Goal: Transaction & Acquisition: Register for event/course

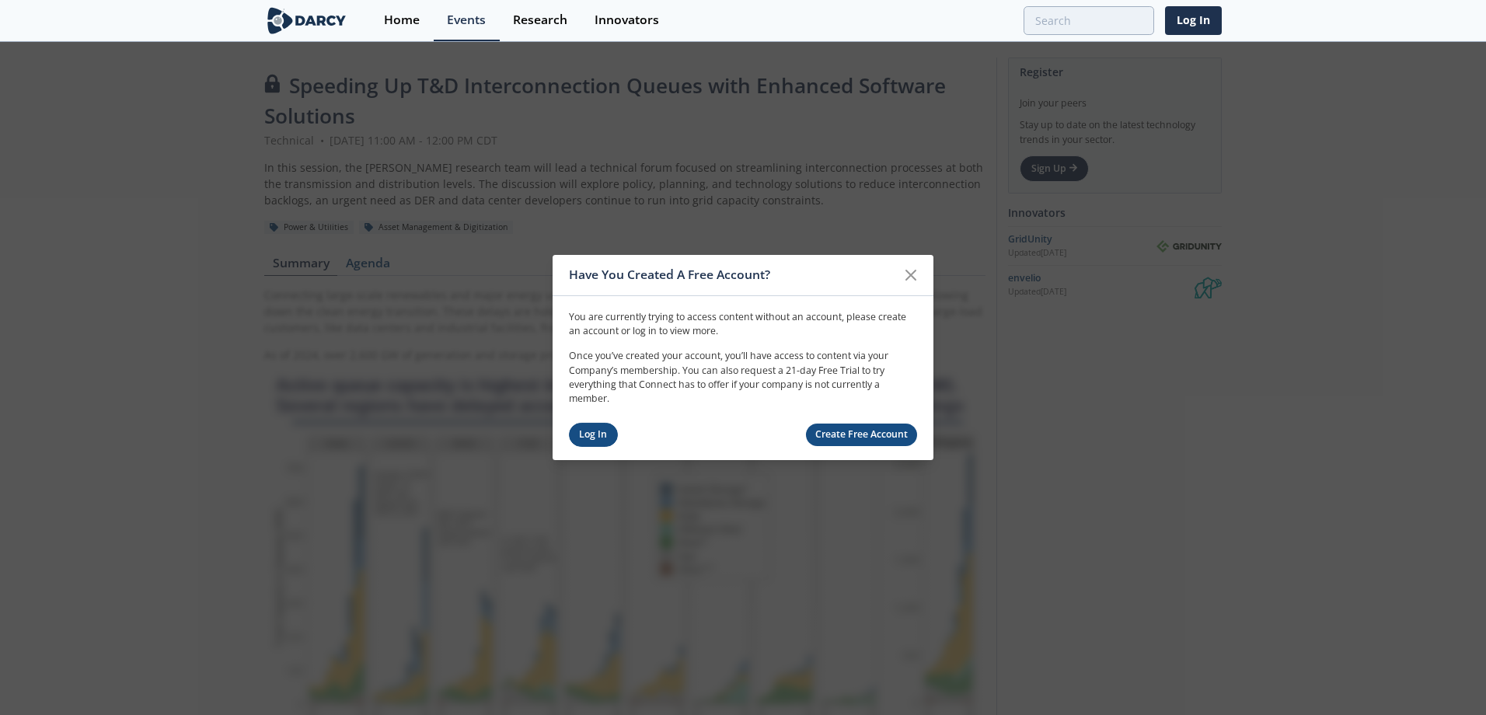
click at [588, 438] on link "Log In" at bounding box center [593, 435] width 49 height 24
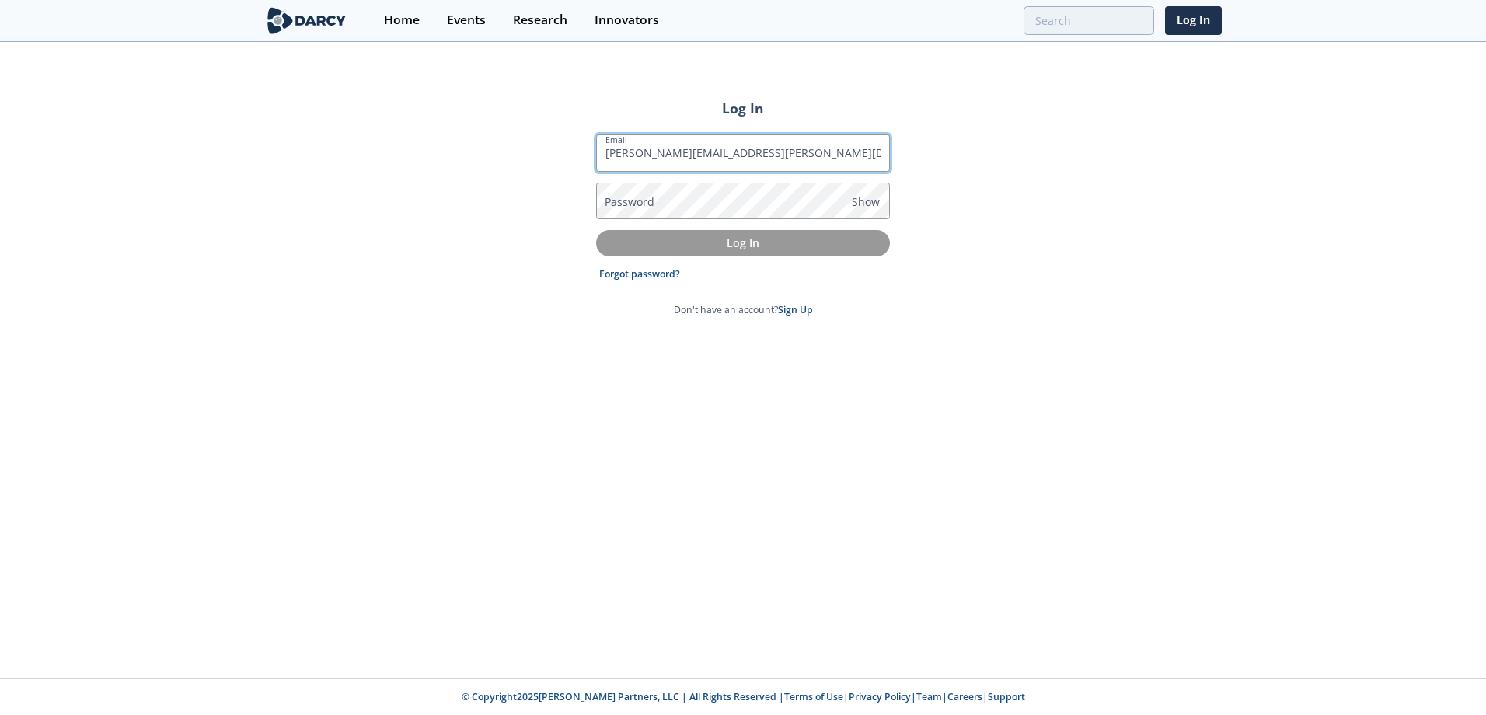
type input "[PERSON_NAME][EMAIL_ADDRESS][PERSON_NAME][DOMAIN_NAME]"
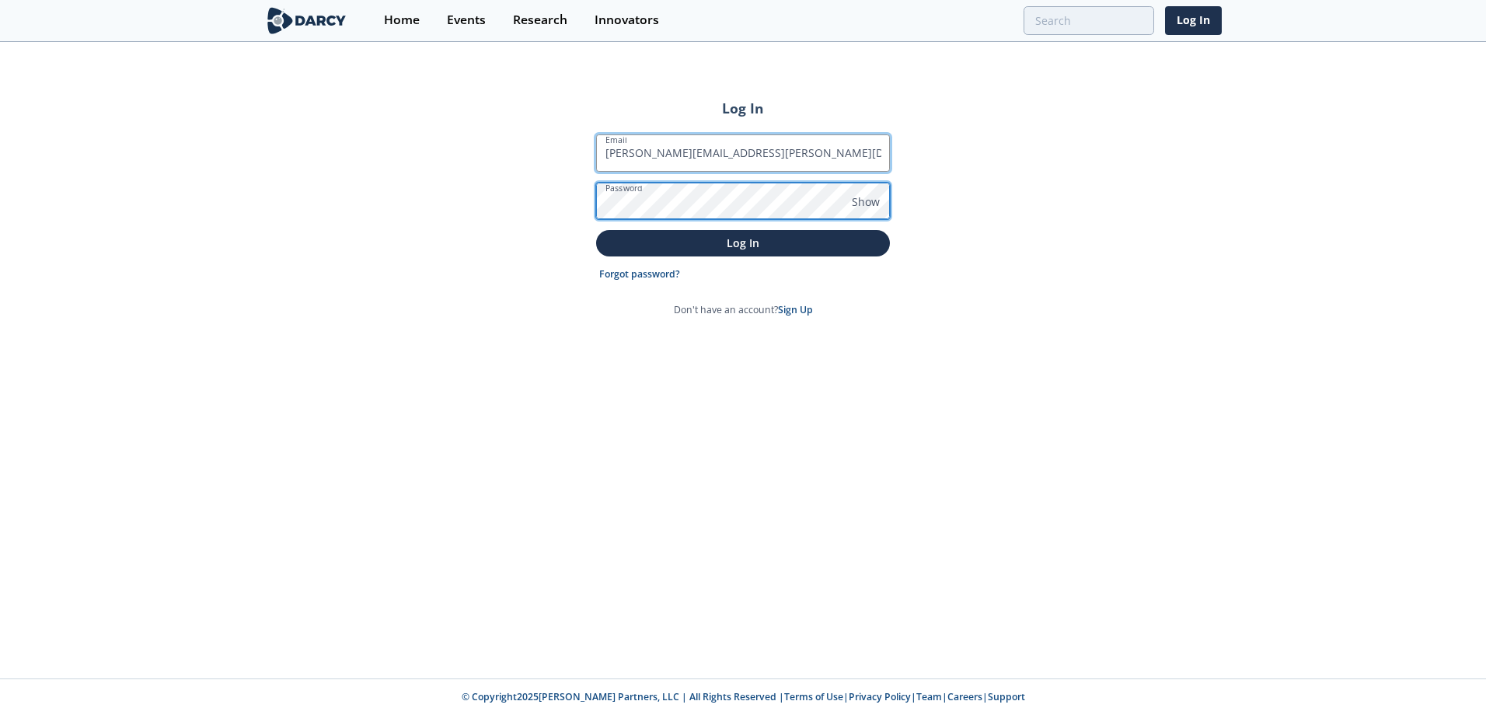
click at [596, 230] on button "Log In" at bounding box center [743, 243] width 294 height 26
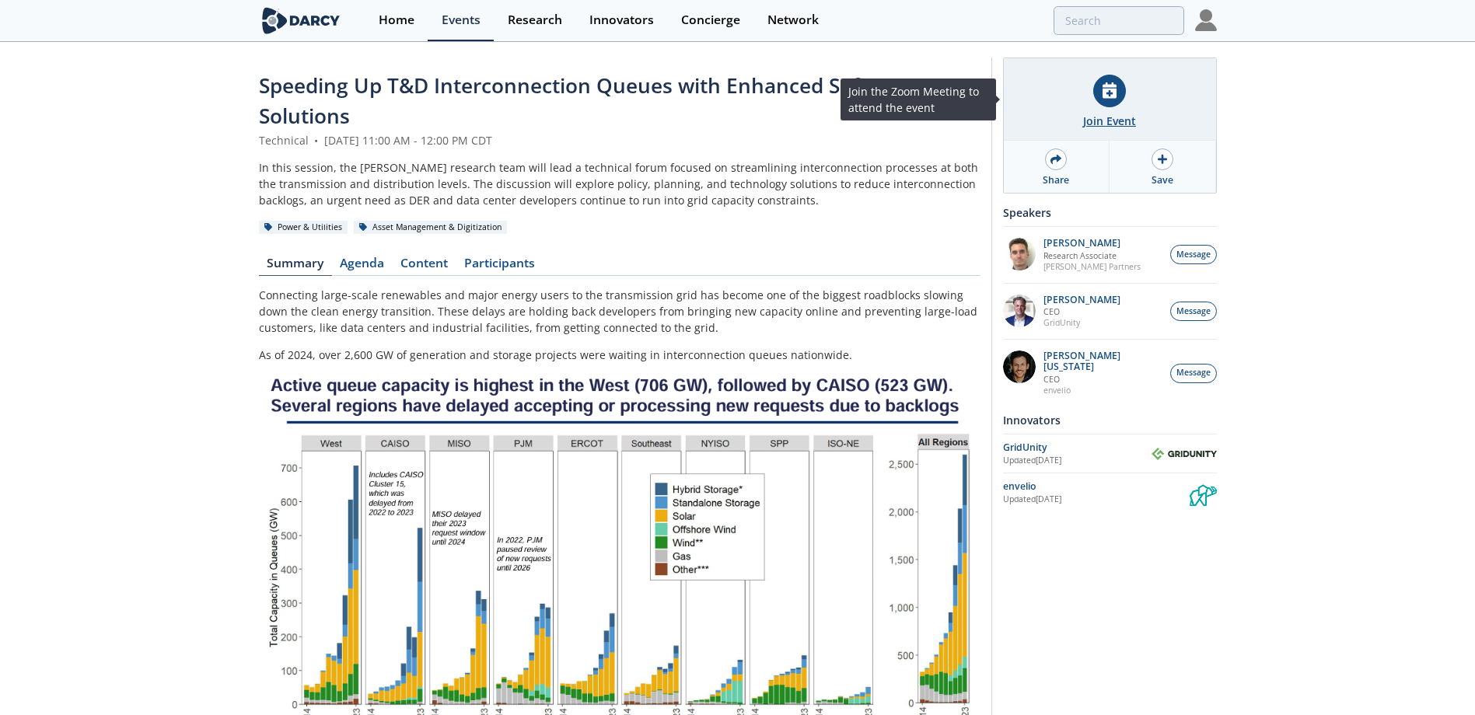
click at [1105, 95] on icon at bounding box center [1109, 90] width 14 height 16
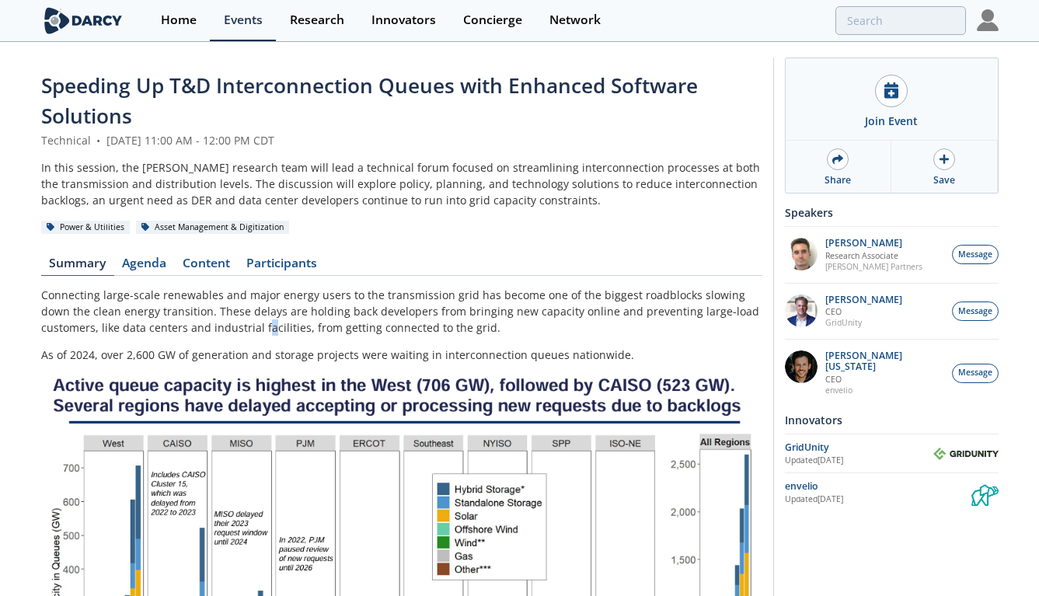
click at [207, 320] on p "Connecting large-scale renewables and major energy users to the transmission gr…" at bounding box center [401, 311] width 721 height 49
drag, startPoint x: 207, startPoint y: 320, endPoint x: 381, endPoint y: 333, distance: 174.6
click at [381, 333] on p "Connecting large-scale renewables and major energy users to the transmission gr…" at bounding box center [401, 311] width 721 height 49
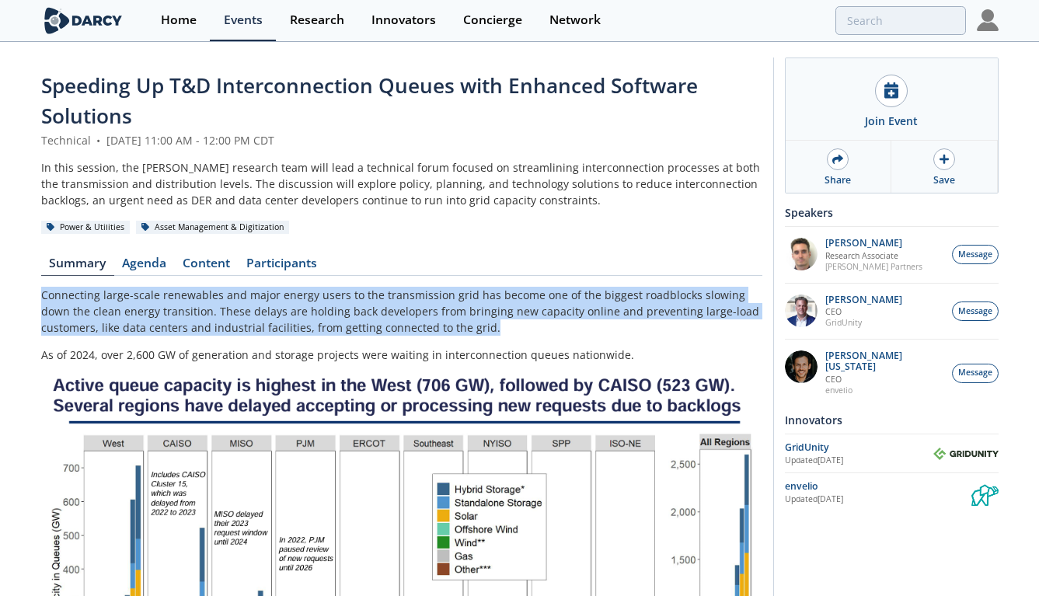
drag, startPoint x: 428, startPoint y: 330, endPoint x: 40, endPoint y: 298, distance: 389.2
click at [41, 298] on p "Connecting large-scale renewables and major energy users to the transmission gr…" at bounding box center [401, 311] width 721 height 49
drag, startPoint x: 40, startPoint y: 298, endPoint x: 169, endPoint y: 306, distance: 128.5
copy p "Connecting large-scale renewables and major energy users to the transmission gr…"
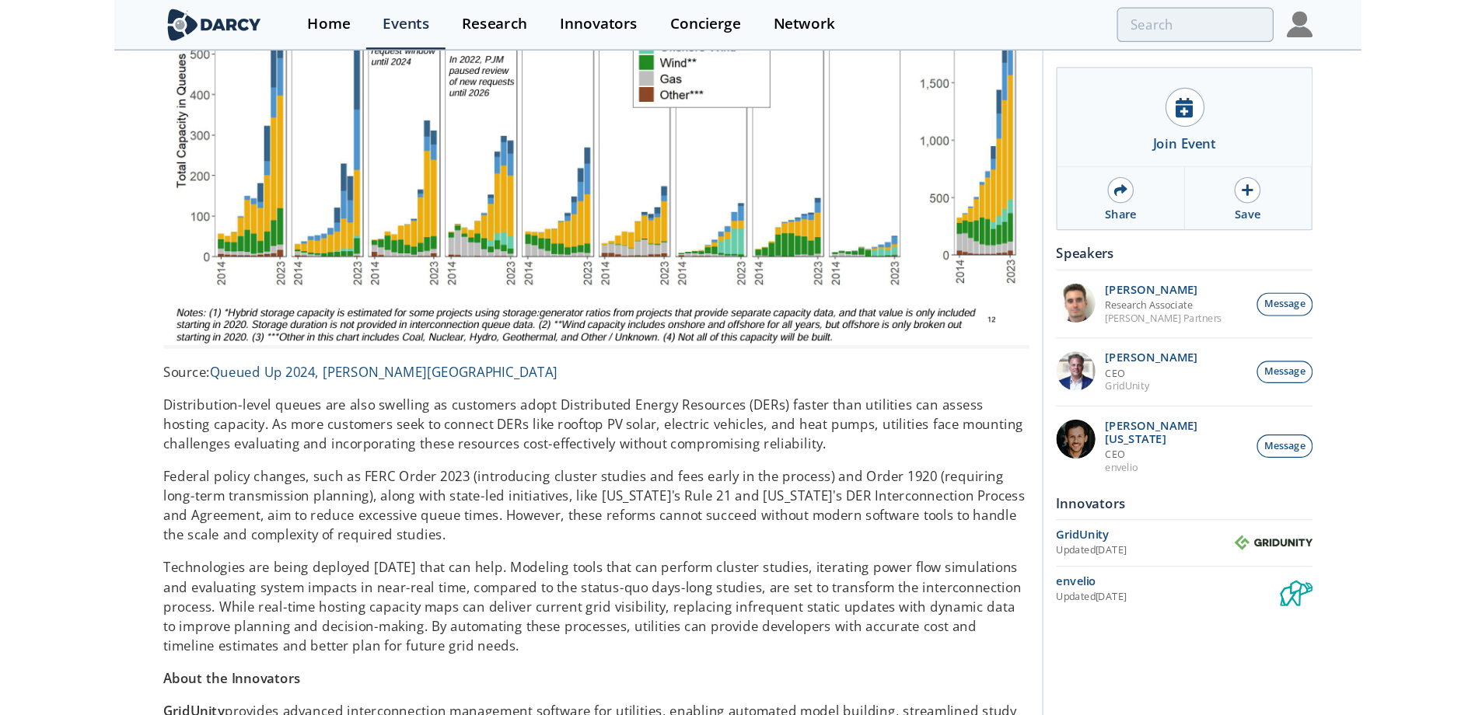
scroll to position [361, 0]
